Goal: Check status: Check status

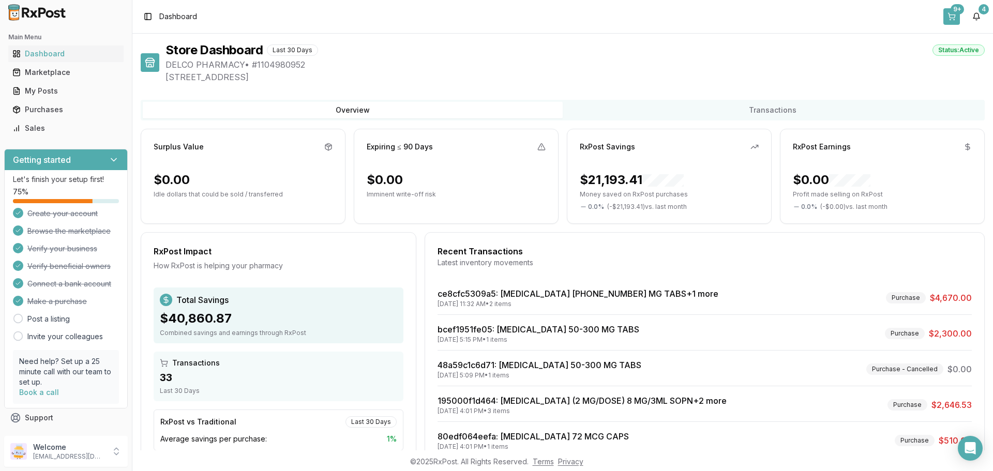
click at [949, 16] on button "9+" at bounding box center [951, 16] width 17 height 17
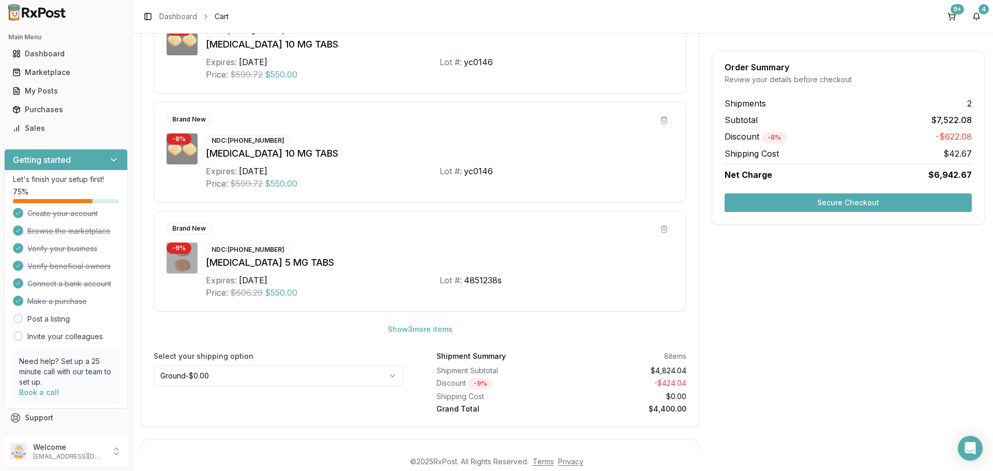
scroll to position [517, 0]
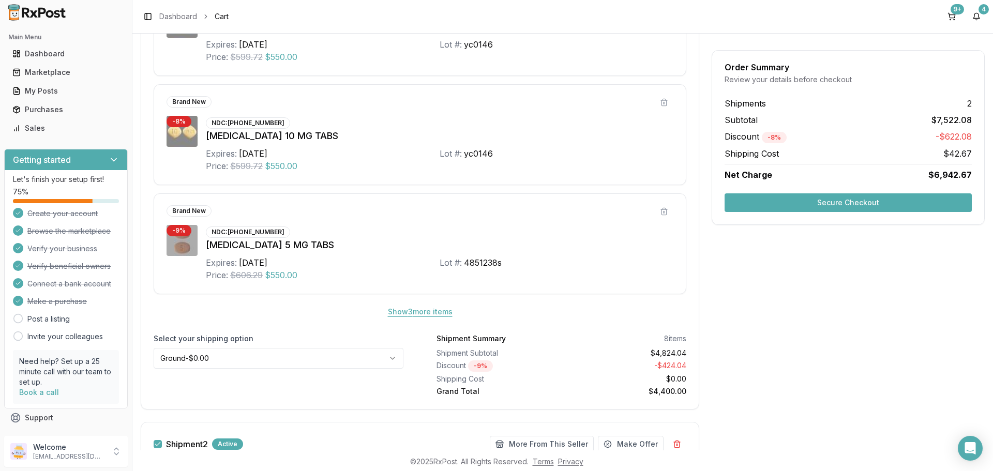
click at [424, 310] on button "Show 3 more item s" at bounding box center [420, 312] width 81 height 19
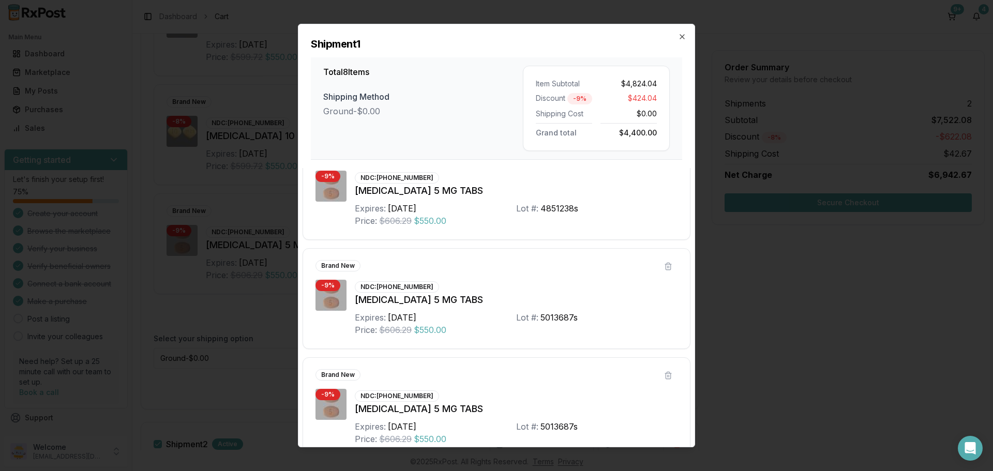
scroll to position [594, 0]
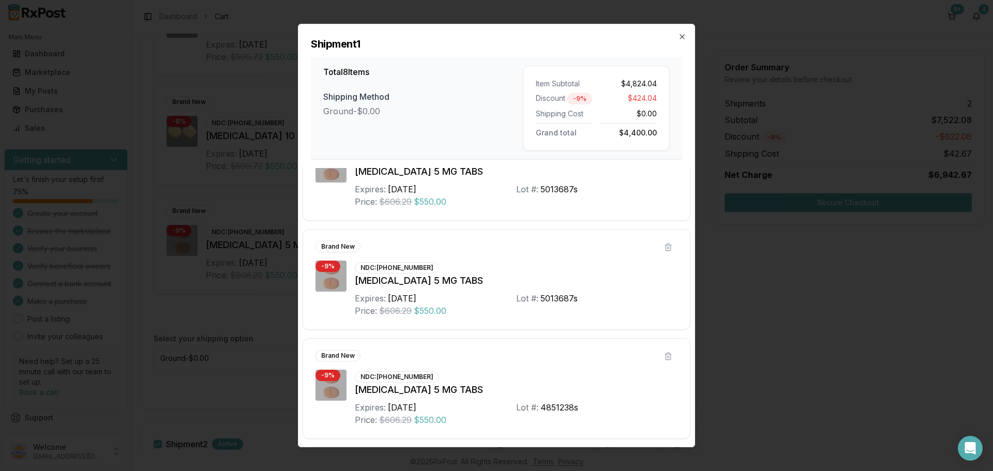
click at [678, 35] on div "Shipment 1 Total 8 Items Shipping Method Ground - $0.00 Item Subtotal $4,824.04…" at bounding box center [496, 92] width 396 height 136
click at [681, 37] on icon "button" at bounding box center [682, 37] width 8 height 8
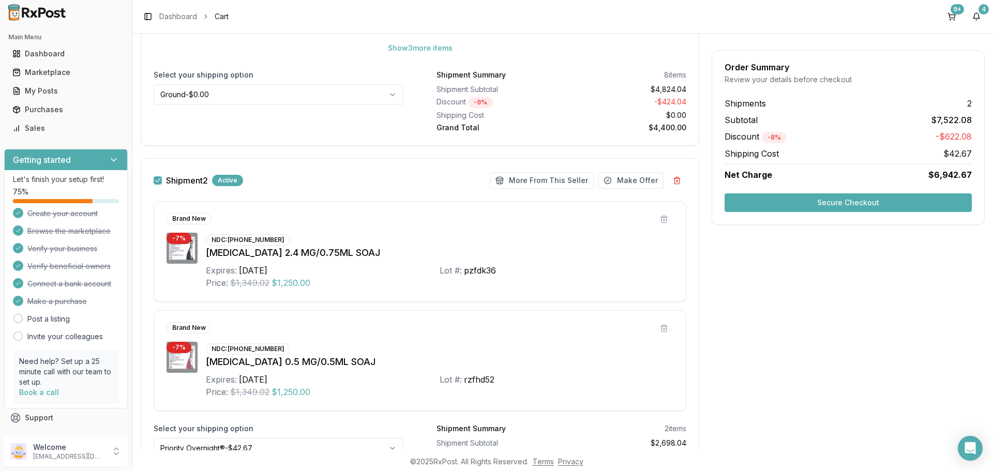
scroll to position [772, 0]
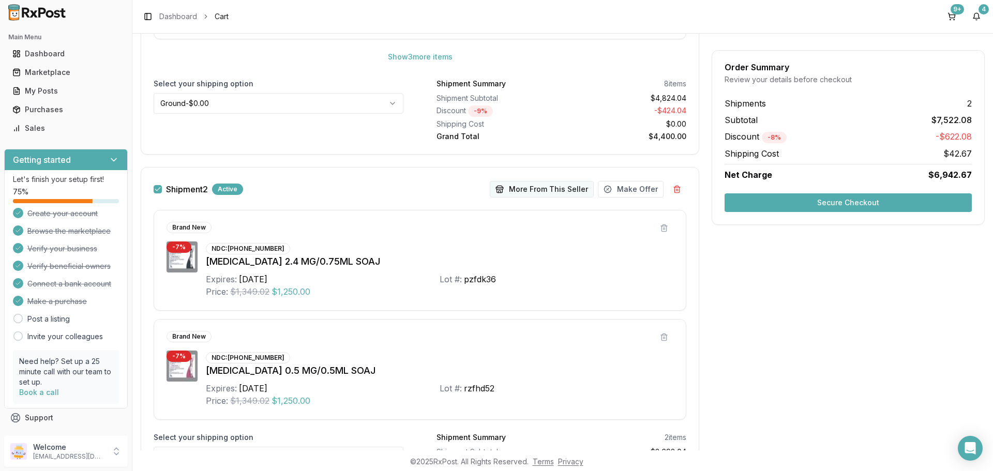
click at [537, 190] on button "More From This Seller" at bounding box center [542, 189] width 104 height 17
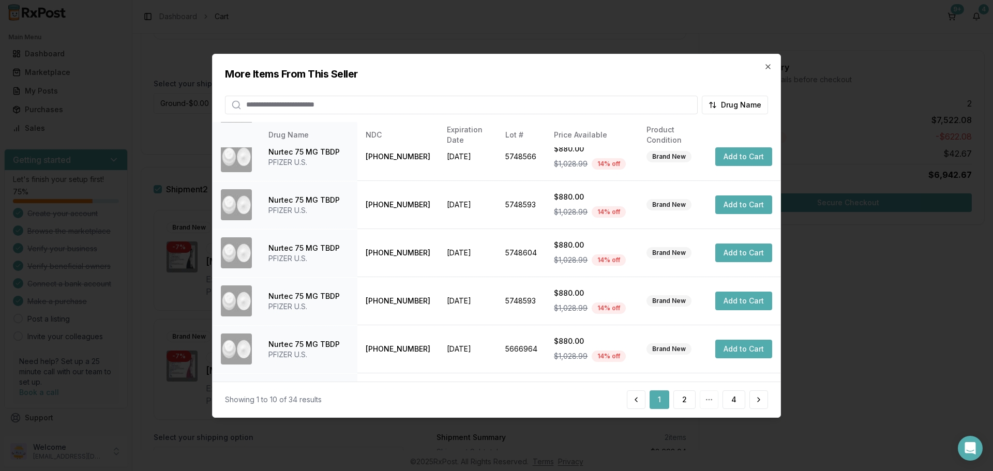
scroll to position [246, 0]
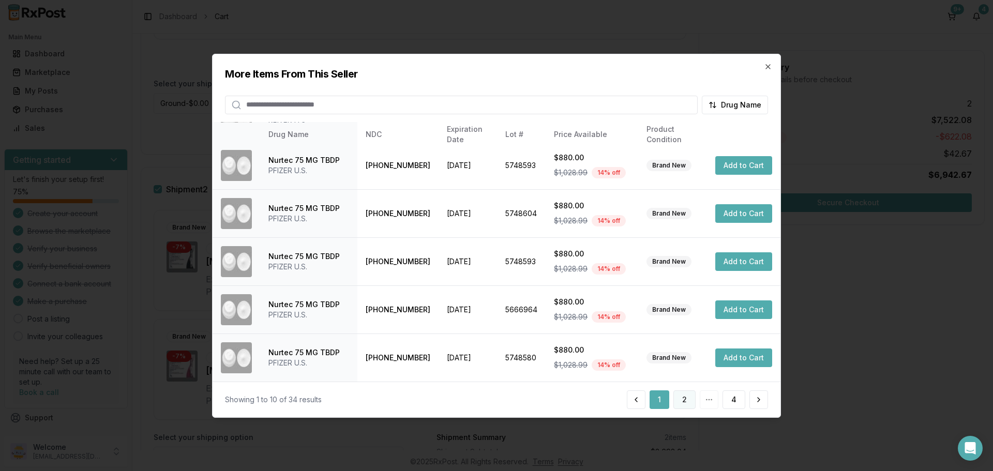
click at [684, 399] on button "2" at bounding box center [684, 399] width 22 height 19
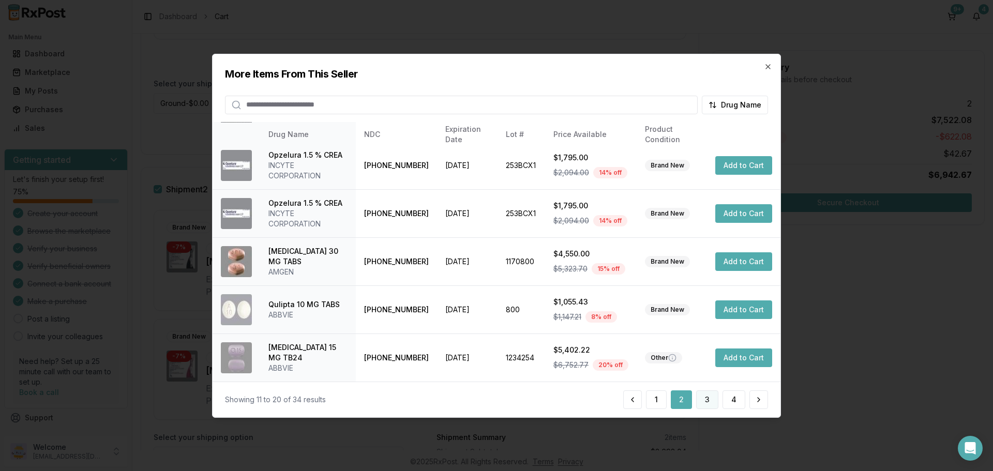
click at [708, 399] on button "3" at bounding box center [707, 399] width 22 height 19
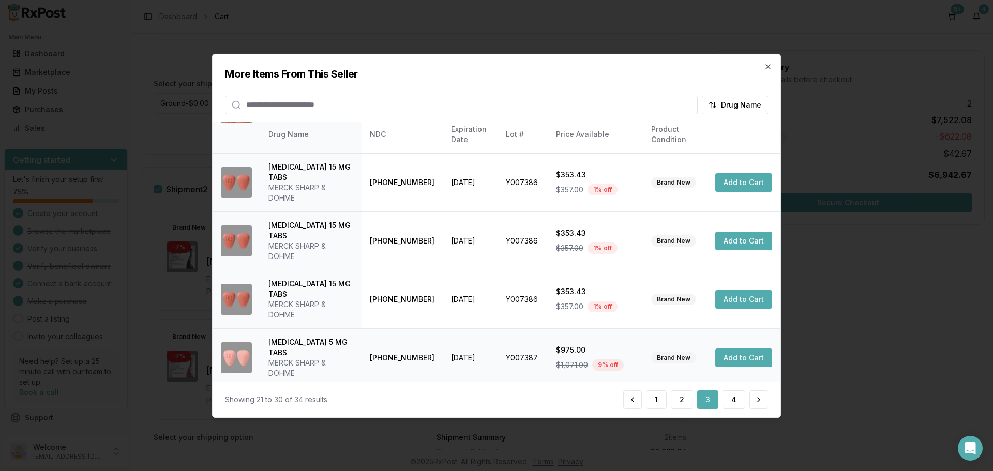
scroll to position [298, 0]
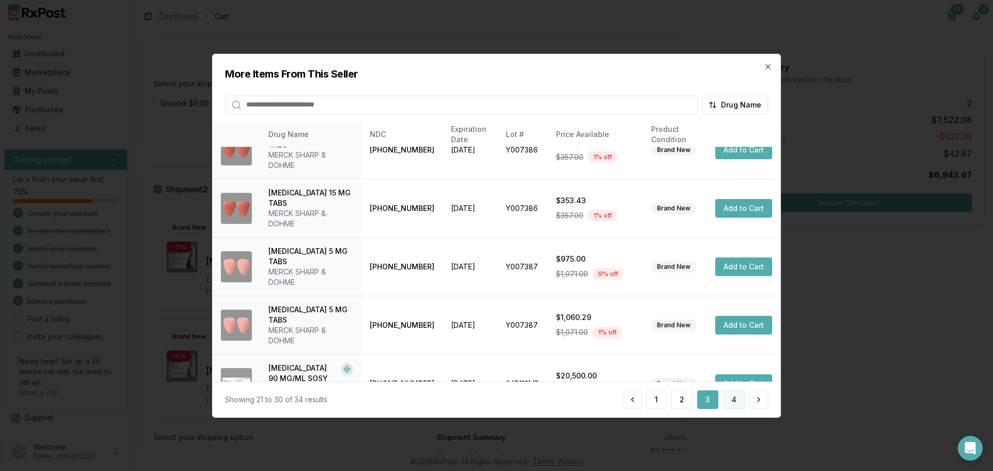
click at [736, 398] on button "4" at bounding box center [734, 399] width 23 height 19
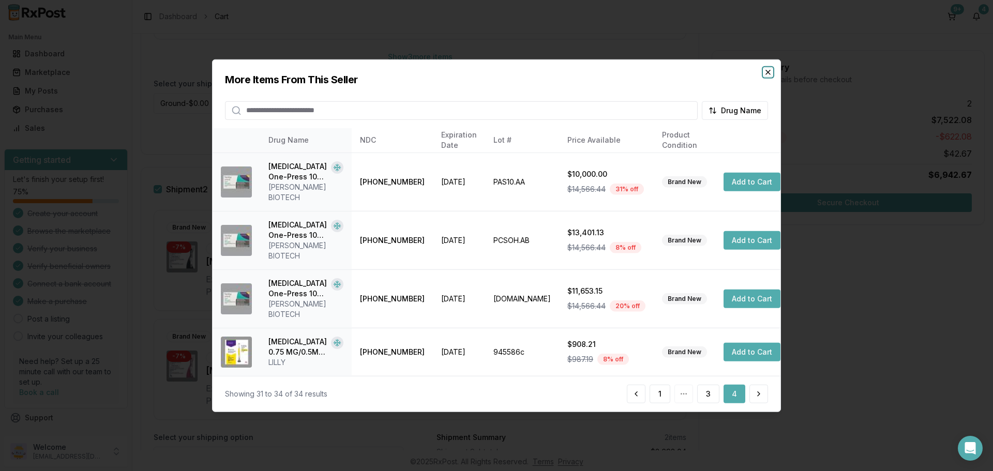
click at [767, 76] on icon "button" at bounding box center [768, 72] width 8 height 8
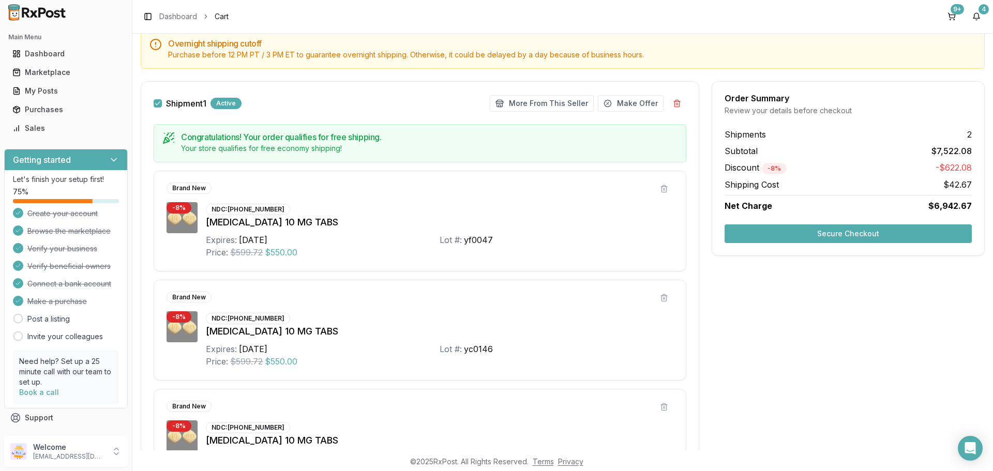
scroll to position [100, 0]
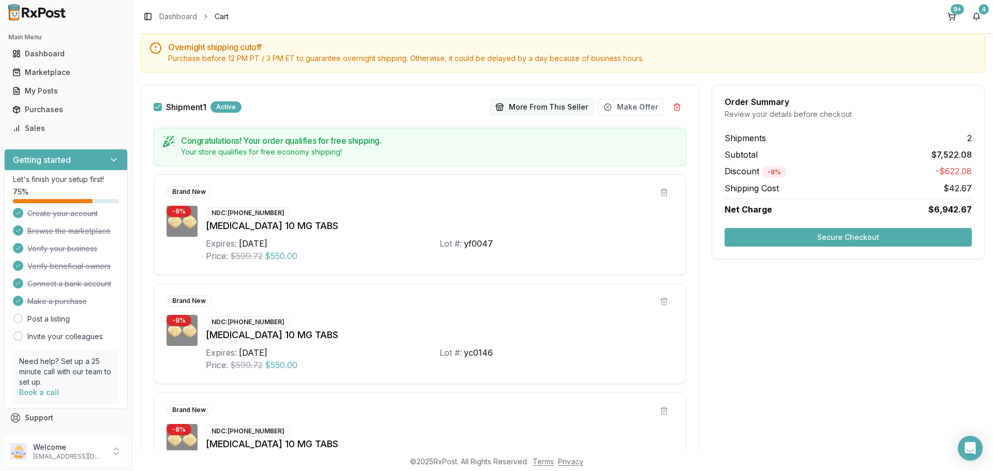
click at [528, 109] on button "More From This Seller" at bounding box center [542, 107] width 104 height 17
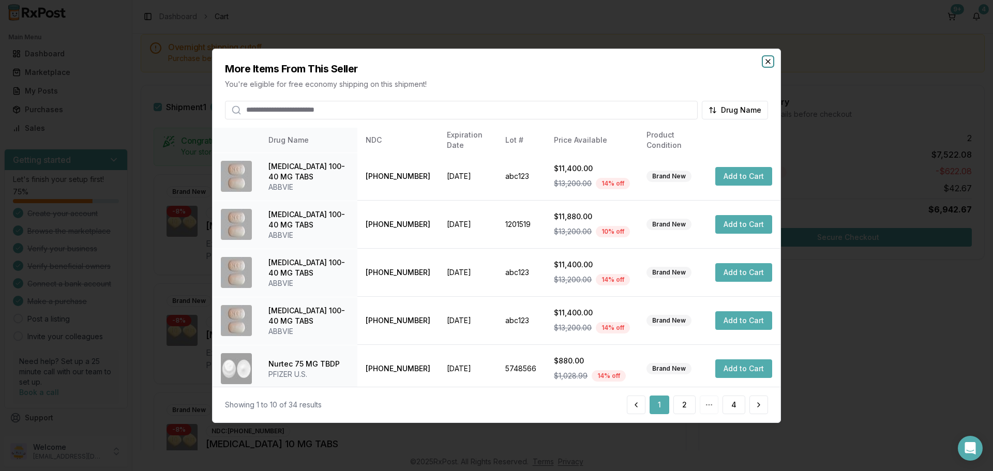
click at [770, 62] on icon "button" at bounding box center [768, 61] width 8 height 8
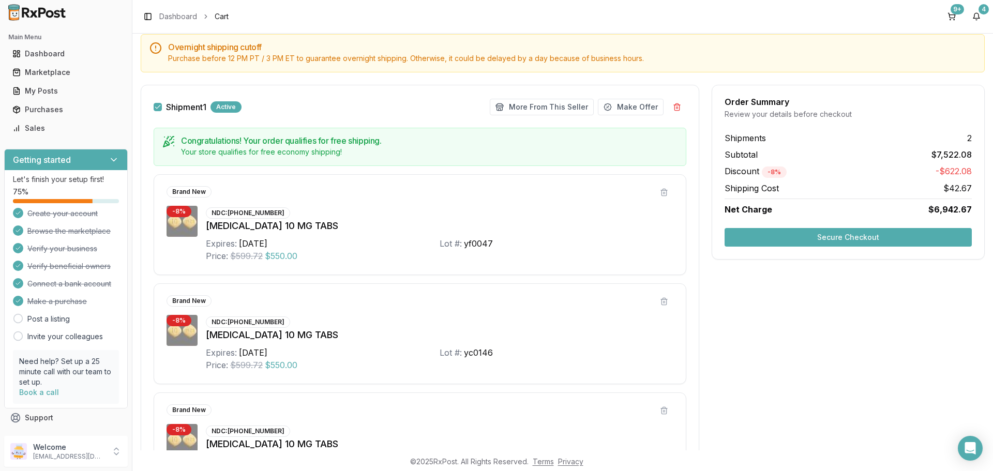
click at [829, 237] on button "Secure Checkout" at bounding box center [848, 237] width 247 height 19
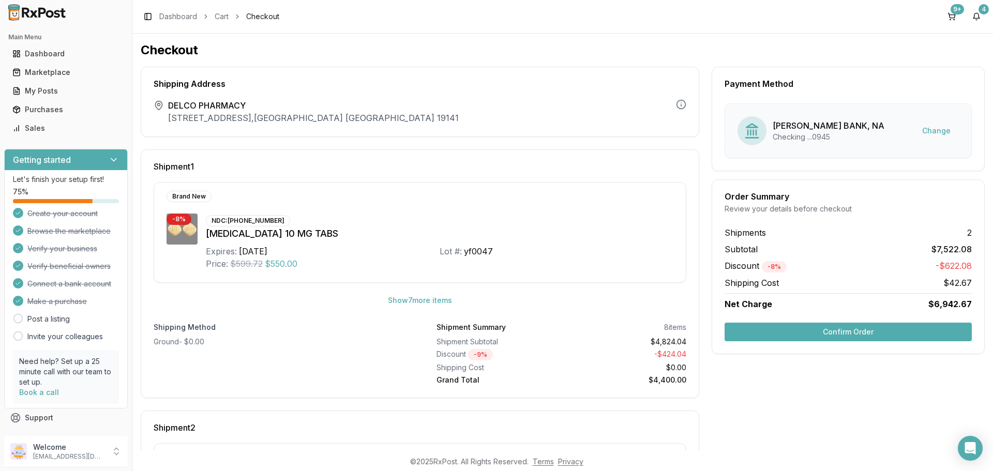
click at [840, 332] on button "Confirm Order" at bounding box center [848, 332] width 247 height 19
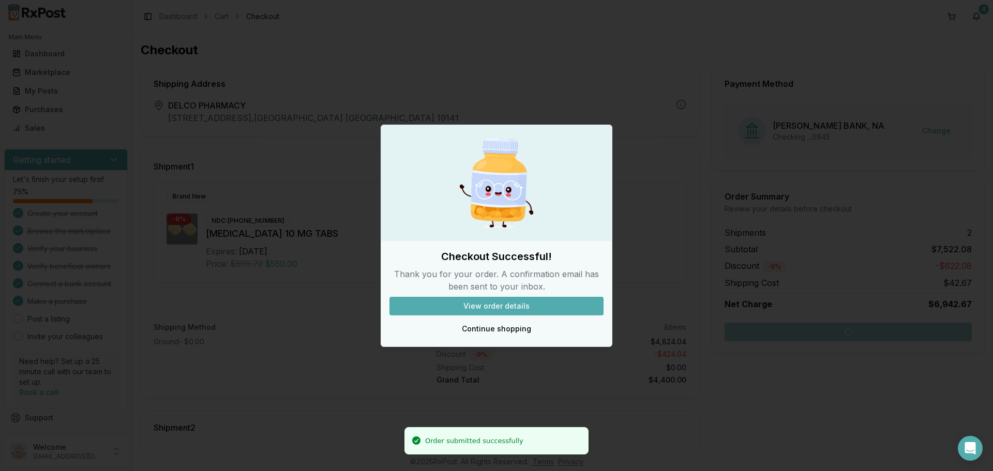
click at [486, 306] on button "View order details" at bounding box center [496, 306] width 214 height 19
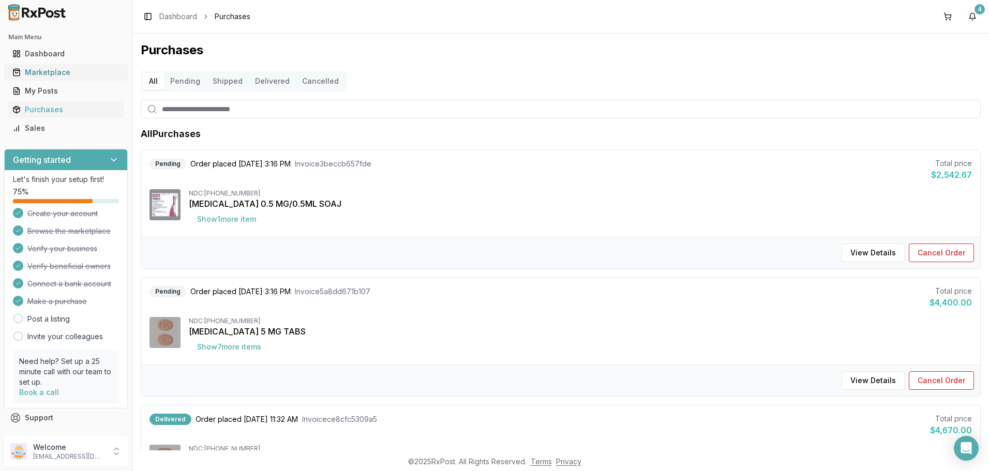
click at [46, 71] on div "Marketplace" at bounding box center [65, 72] width 107 height 10
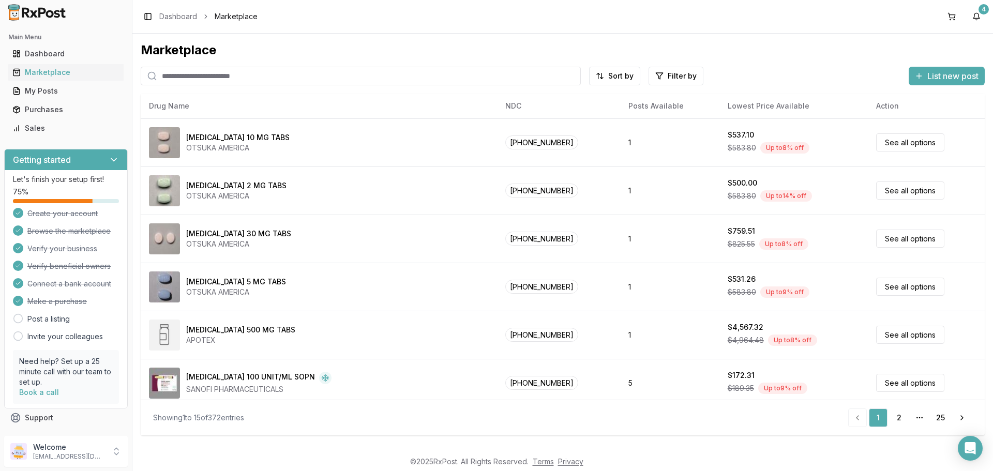
click at [234, 76] on input "search" at bounding box center [361, 76] width 440 height 19
type input "******"
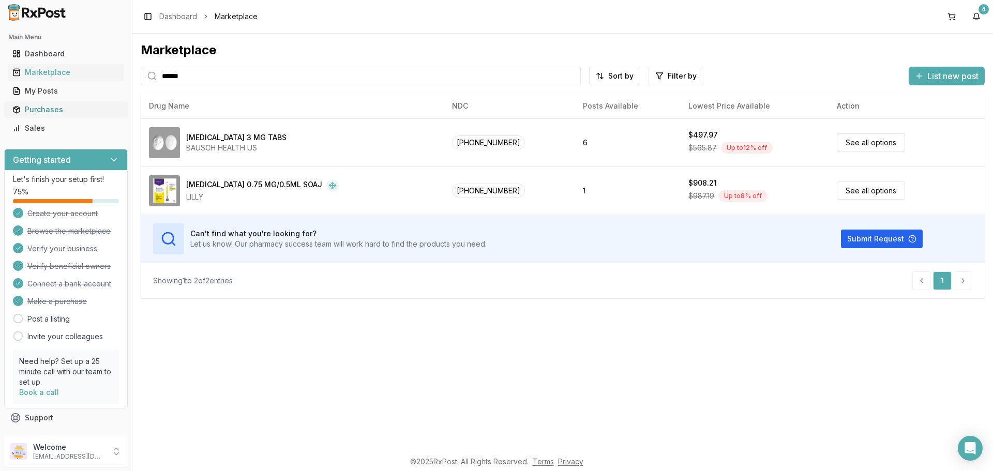
click at [51, 108] on div "Purchases" at bounding box center [65, 109] width 107 height 10
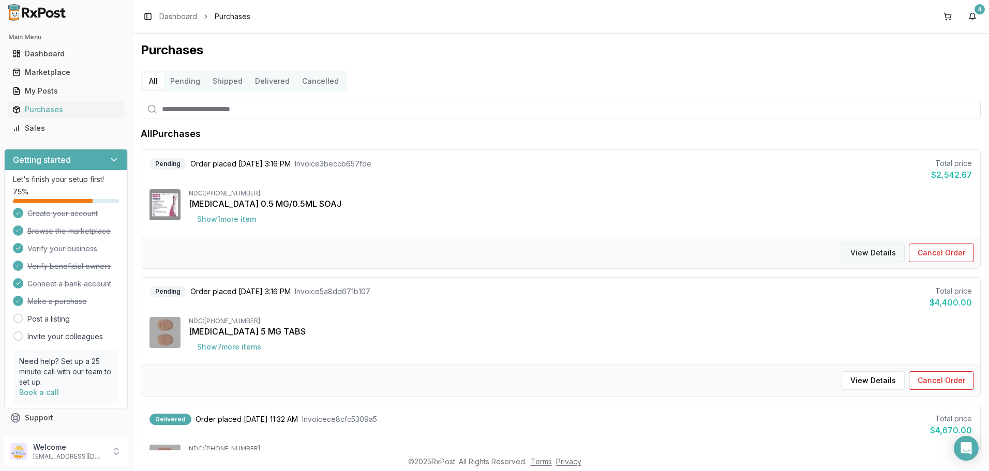
click at [870, 252] on button "View Details" at bounding box center [872, 253] width 63 height 19
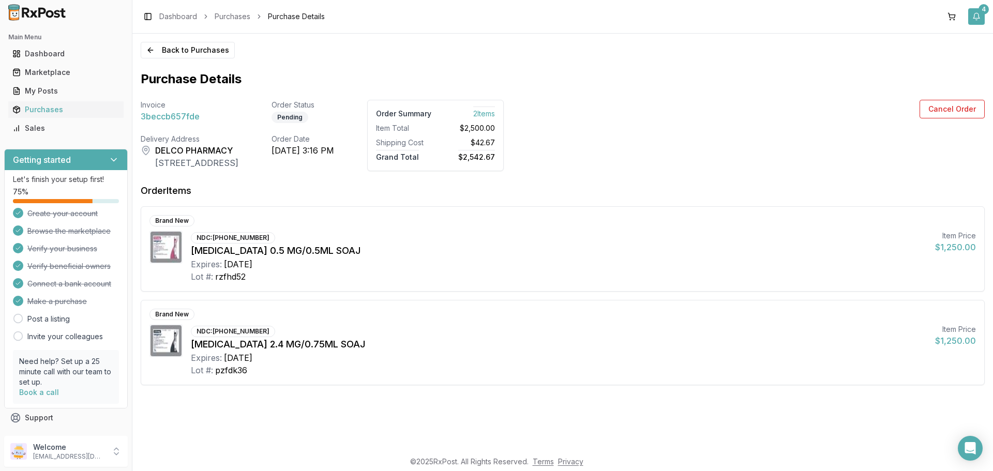
click at [977, 14] on button "4" at bounding box center [976, 16] width 17 height 17
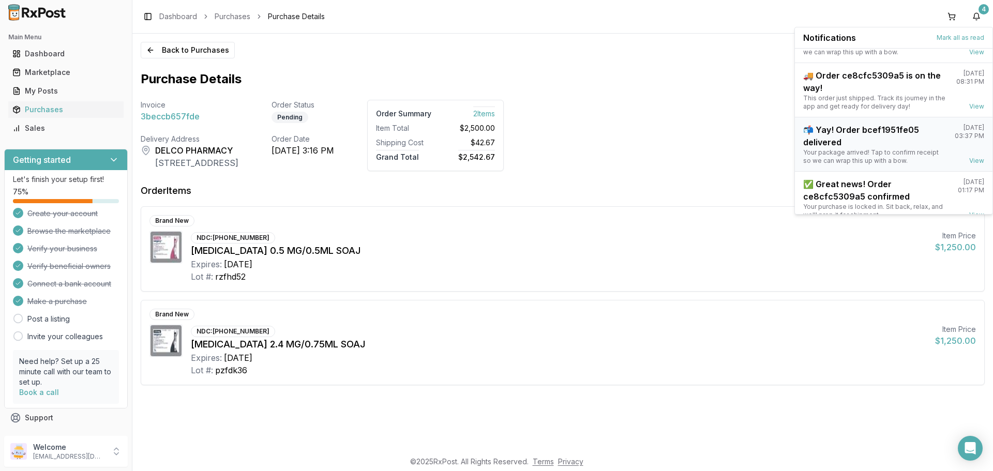
scroll to position [81, 0]
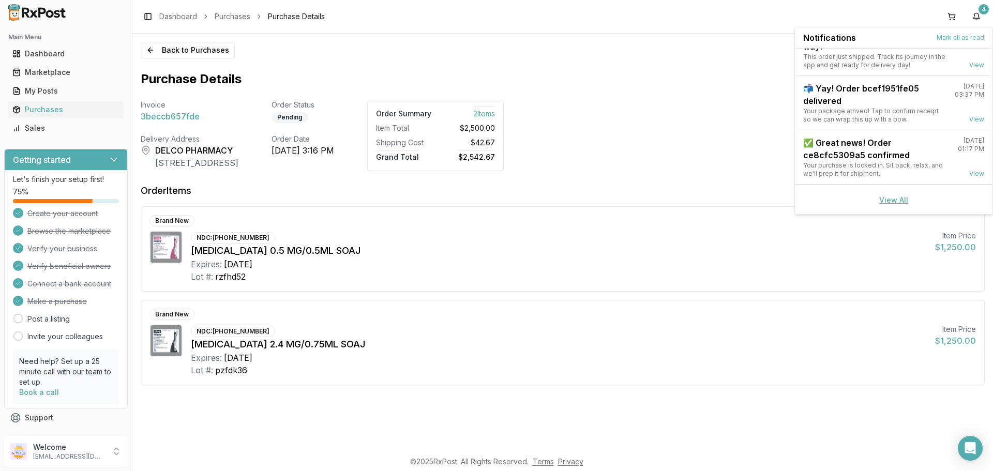
click at [896, 201] on link "View All" at bounding box center [893, 199] width 29 height 9
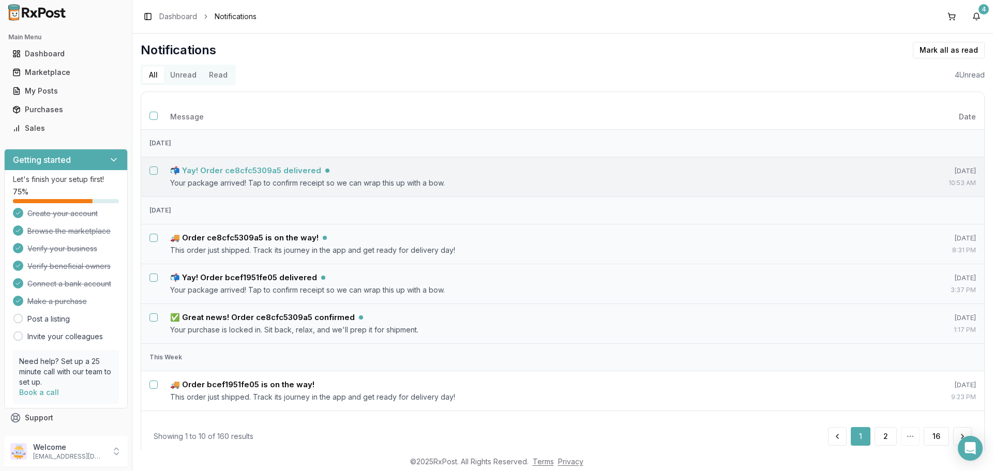
click at [272, 170] on h5 "📬 Yay! Order ce8cfc5309a5 delivered" at bounding box center [245, 170] width 151 height 10
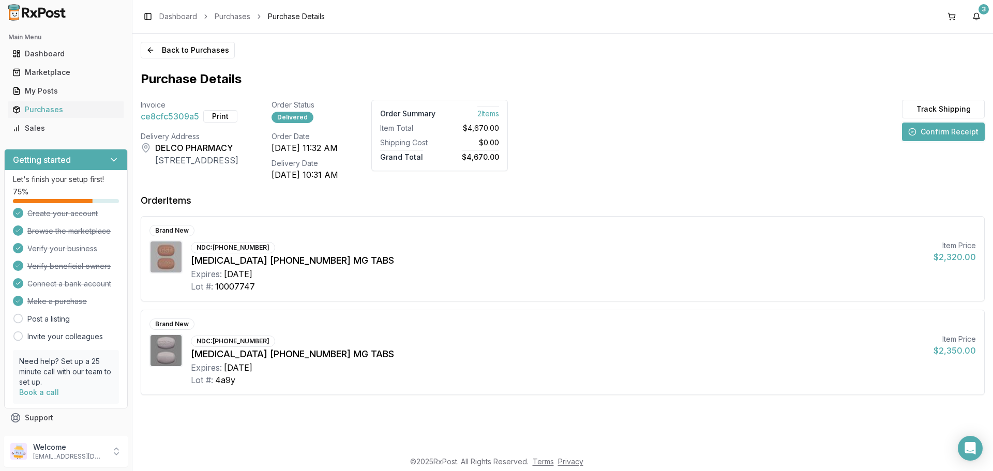
click at [931, 138] on button "Confirm Receipt" at bounding box center [943, 132] width 83 height 19
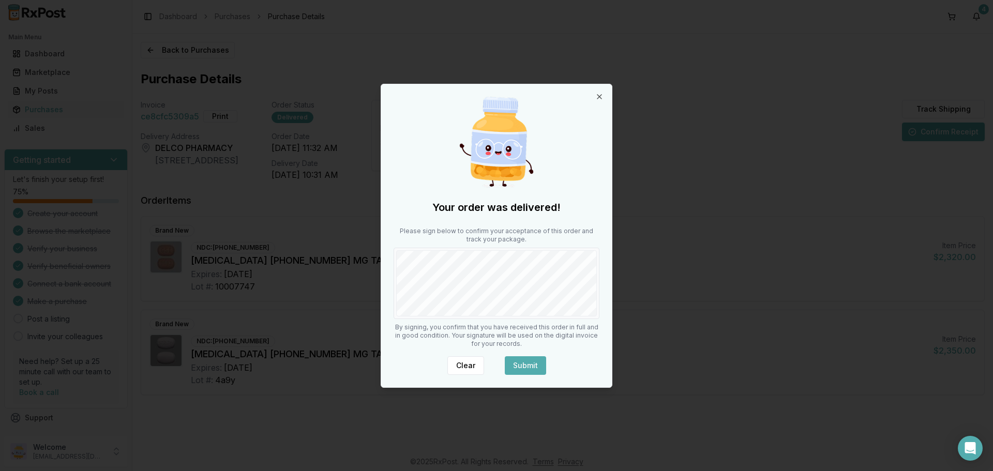
click at [529, 365] on button "Submit" at bounding box center [525, 365] width 41 height 19
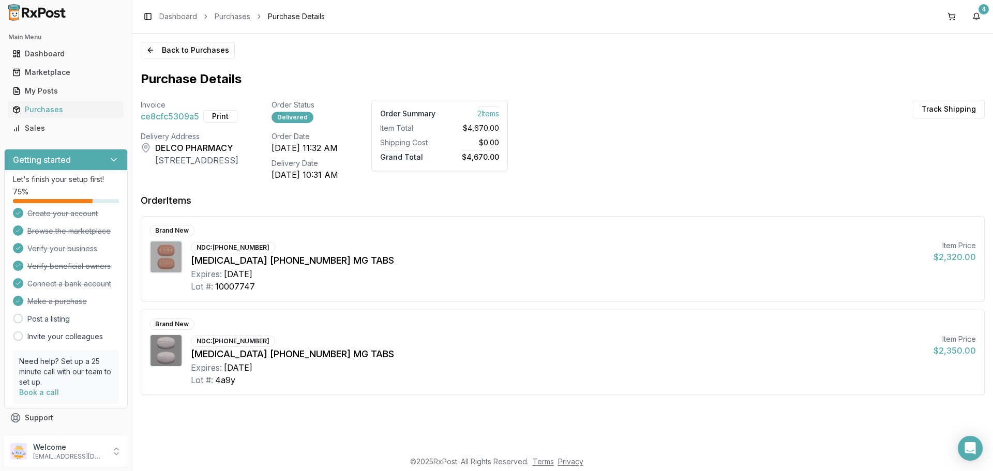
click at [220, 115] on button "Print" at bounding box center [220, 116] width 34 height 12
click at [976, 14] on button "4" at bounding box center [976, 16] width 17 height 17
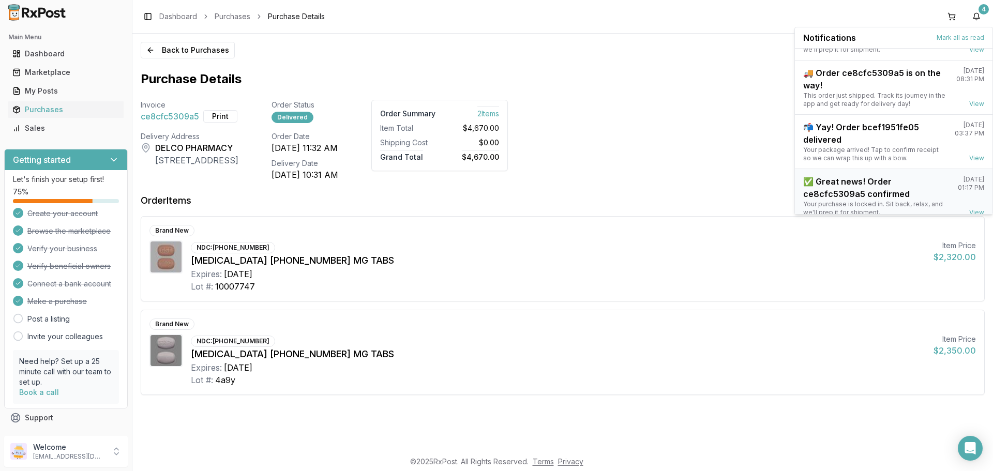
scroll to position [81, 0]
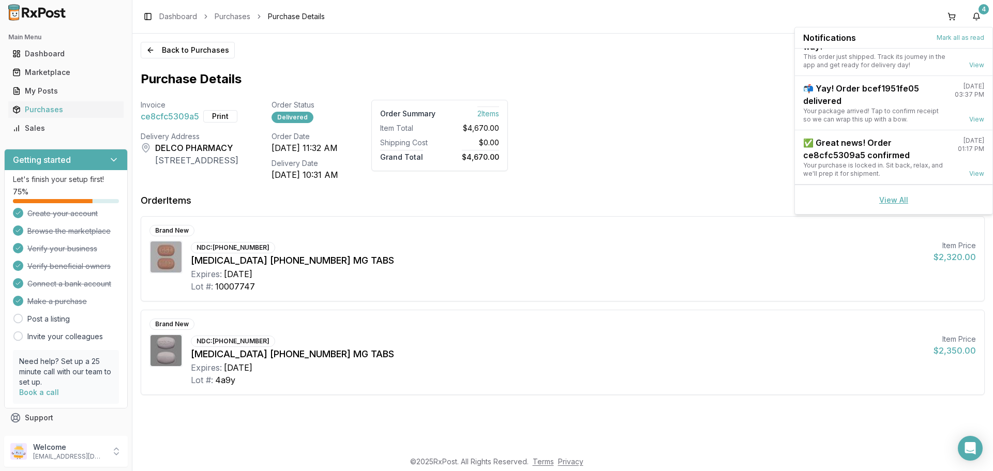
click at [887, 200] on link "View All" at bounding box center [893, 199] width 29 height 9
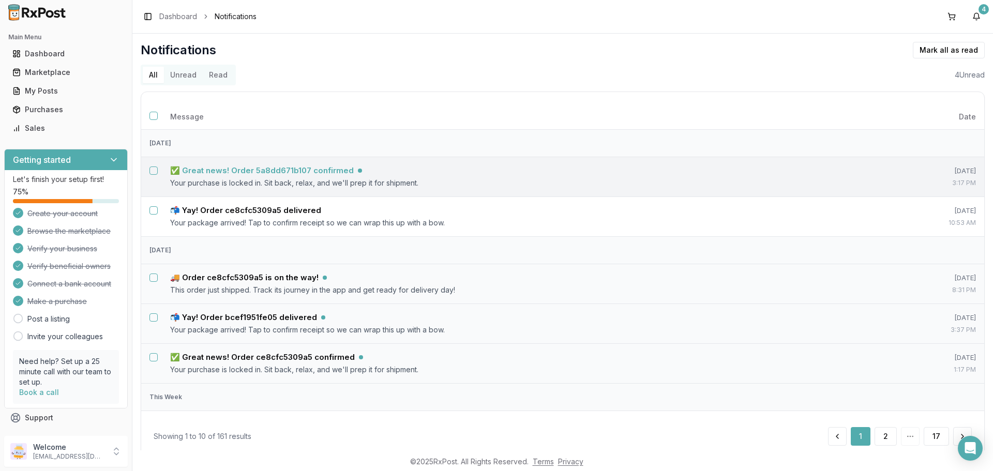
click at [322, 172] on h5 "✅ Great news! Order 5a8dd671b107 confirmed" at bounding box center [262, 170] width 184 height 10
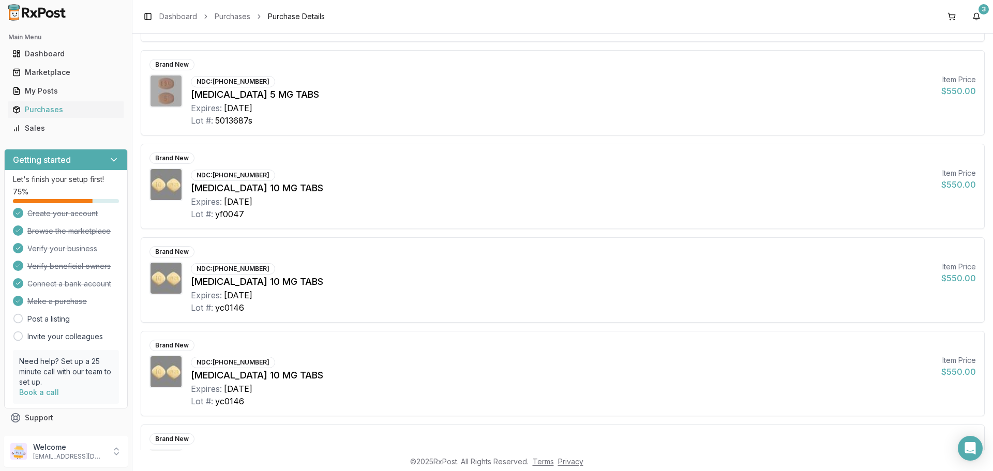
scroll to position [525, 0]
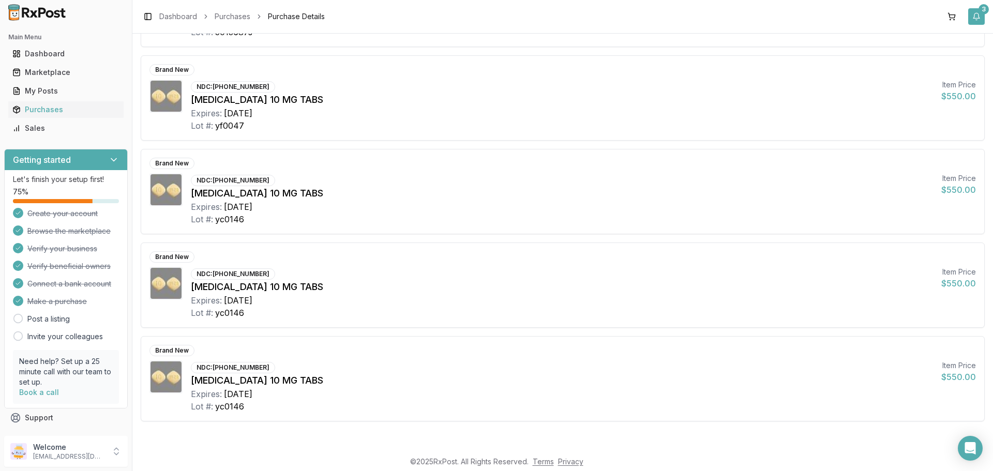
click at [974, 17] on button "3" at bounding box center [976, 16] width 17 height 17
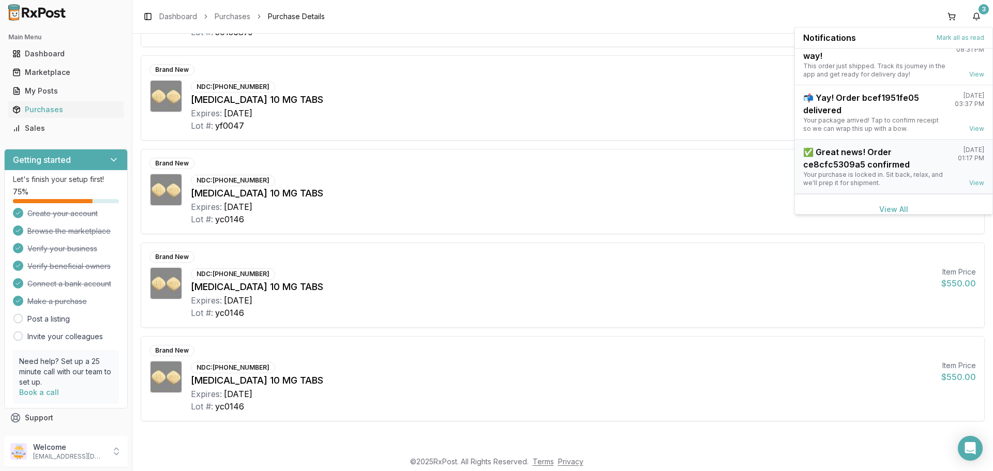
scroll to position [27, 0]
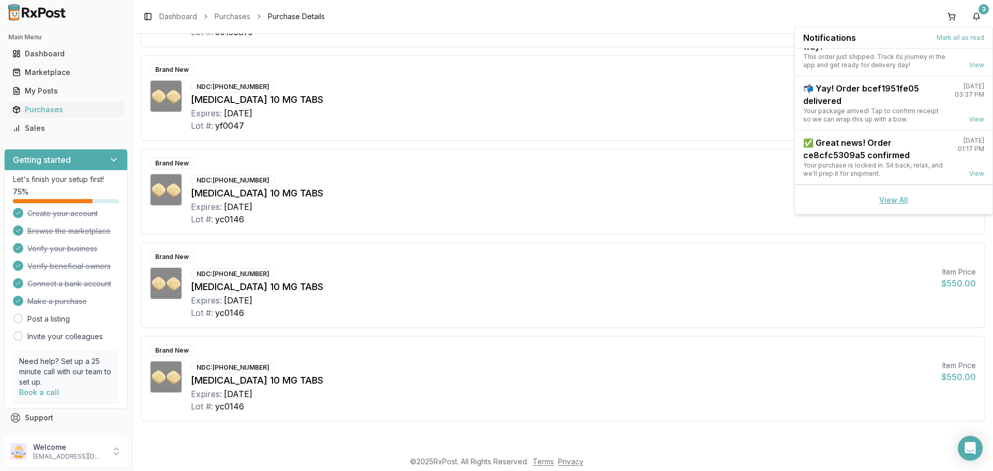
click at [883, 200] on link "View All" at bounding box center [893, 199] width 29 height 9
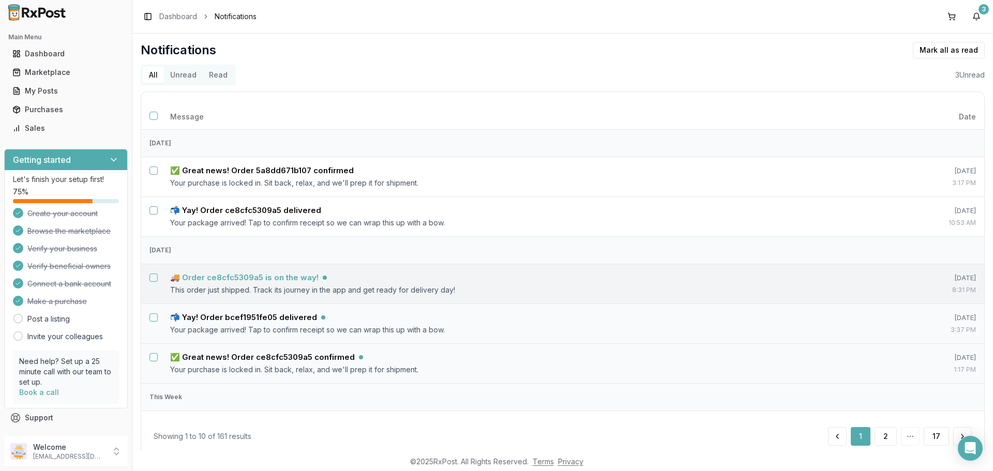
click at [262, 280] on h5 "🚚 Order ce8cfc5309a5 is on the way!" at bounding box center [244, 278] width 148 height 10
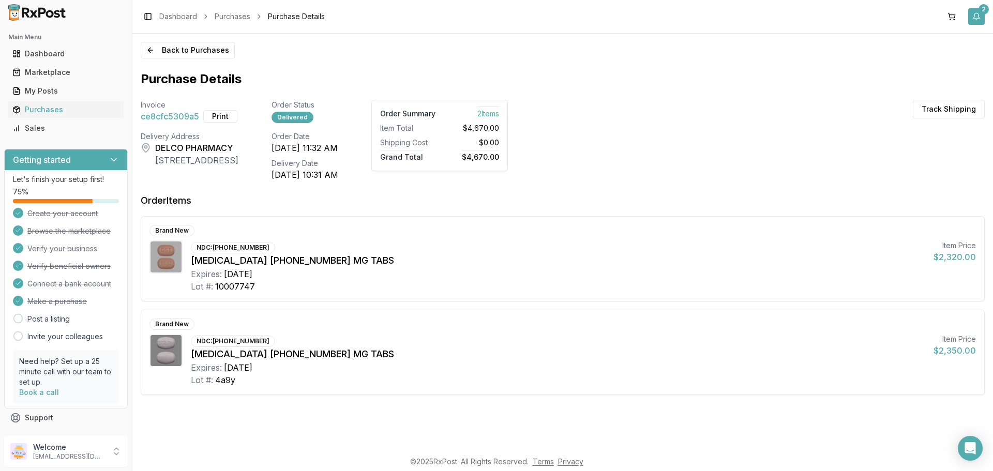
click at [975, 16] on button "2" at bounding box center [976, 16] width 17 height 17
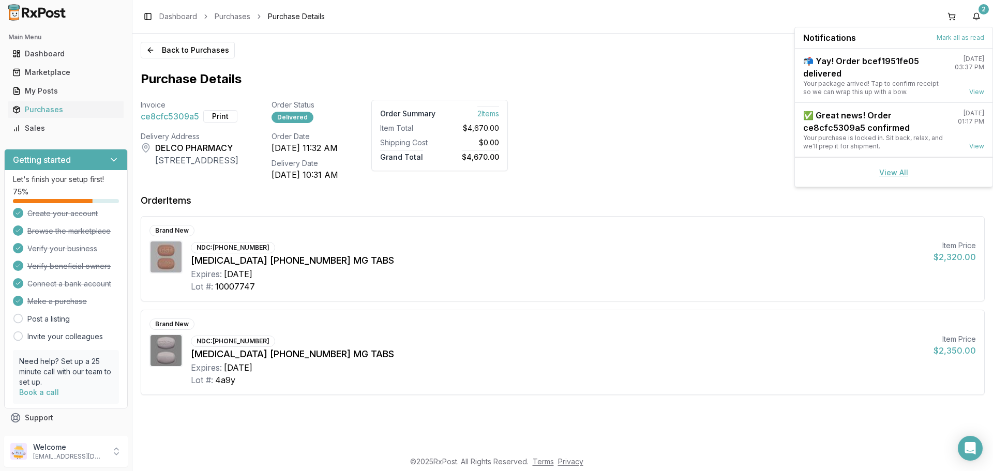
click at [903, 172] on link "View All" at bounding box center [893, 172] width 29 height 9
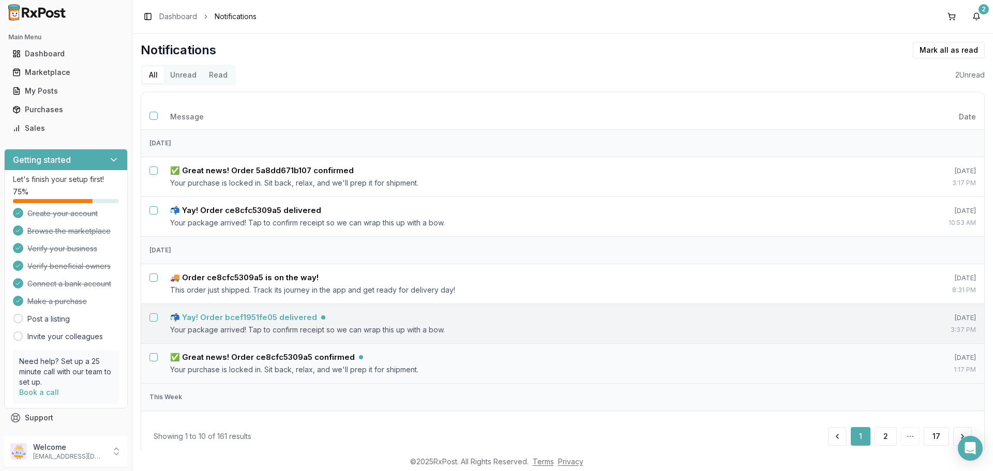
click at [216, 313] on h5 "📬 Yay! Order bcef1951fe05 delivered" at bounding box center [243, 317] width 147 height 10
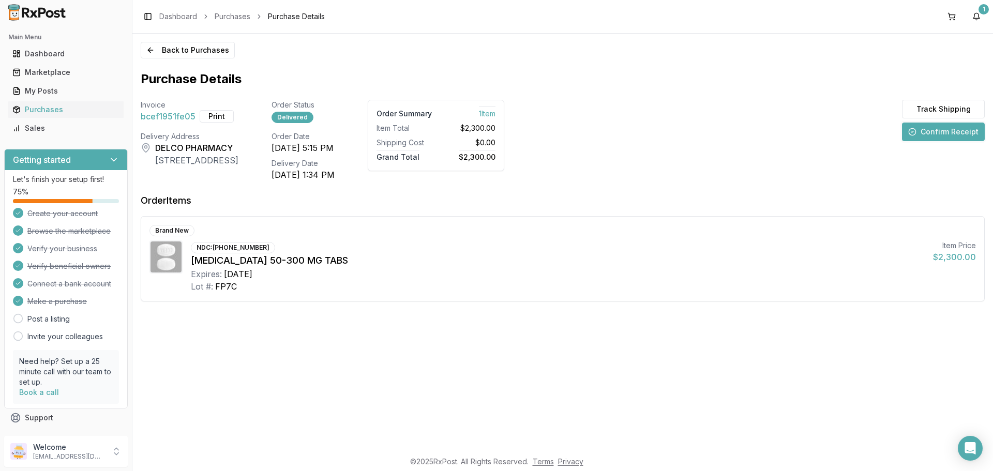
click at [962, 129] on button "Confirm Receipt" at bounding box center [943, 132] width 83 height 19
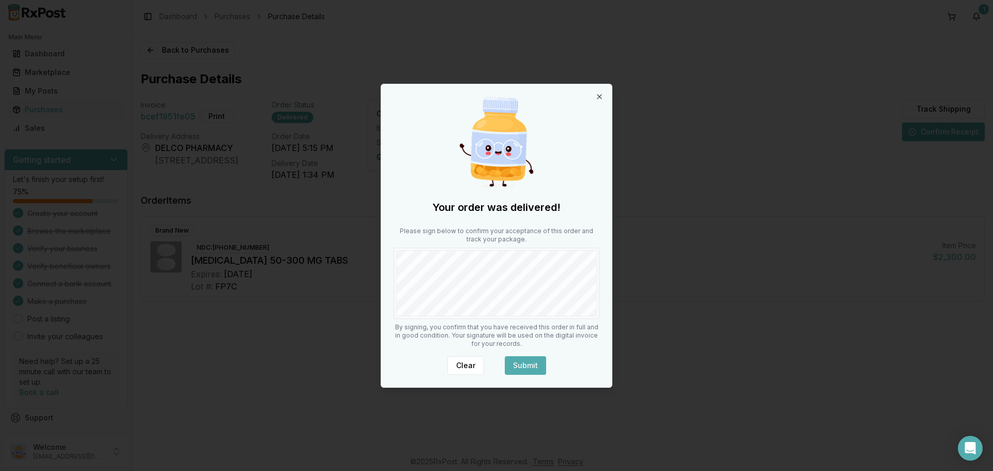
drag, startPoint x: 517, startPoint y: 363, endPoint x: 478, endPoint y: 322, distance: 56.0
click at [517, 359] on button "Submit" at bounding box center [525, 365] width 41 height 19
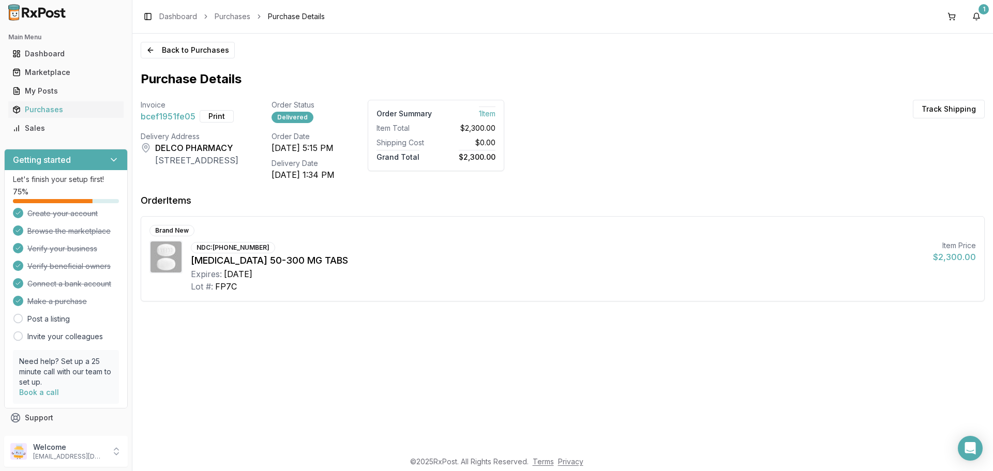
click at [220, 117] on button "Print" at bounding box center [217, 116] width 34 height 12
click at [975, 16] on button "1" at bounding box center [976, 16] width 17 height 17
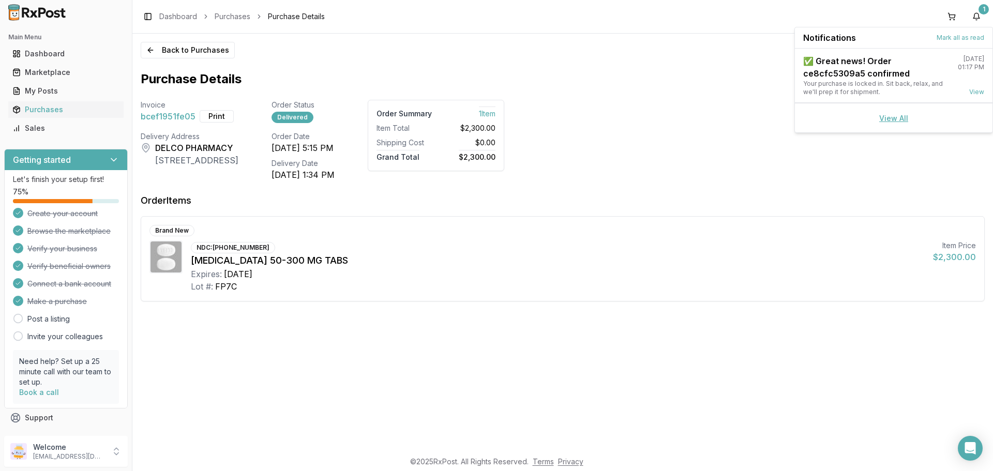
click at [900, 119] on link "View All" at bounding box center [893, 118] width 29 height 9
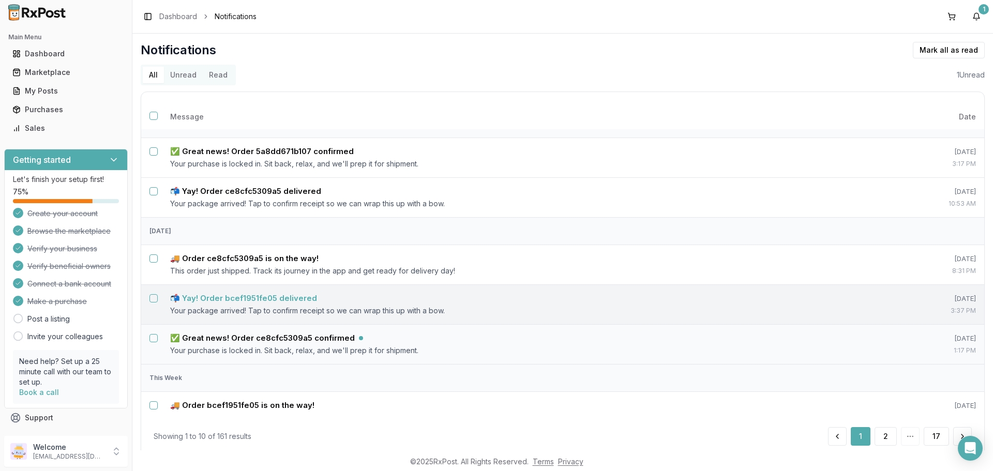
scroll to position [52, 0]
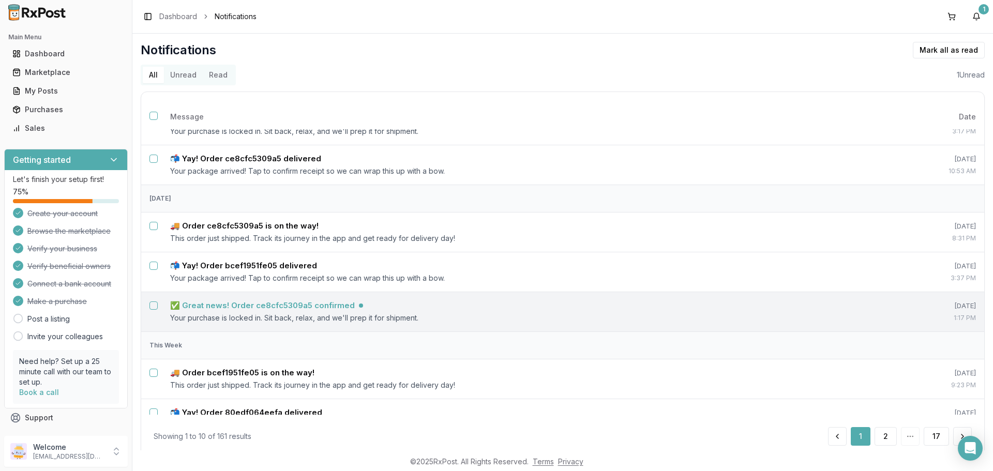
click at [296, 304] on h5 "✅ Great news! Order ce8cfc5309a5 confirmed" at bounding box center [262, 305] width 185 height 10
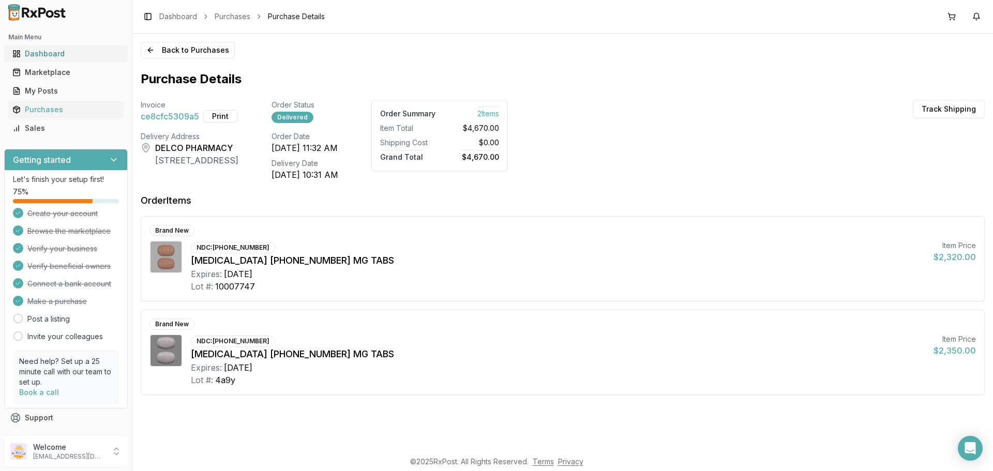
click at [46, 50] on div "Dashboard" at bounding box center [65, 54] width 107 height 10
